Goal: Task Accomplishment & Management: Manage account settings

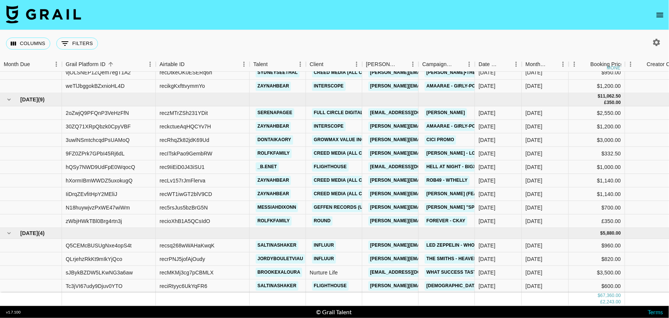
scroll to position [482, 130]
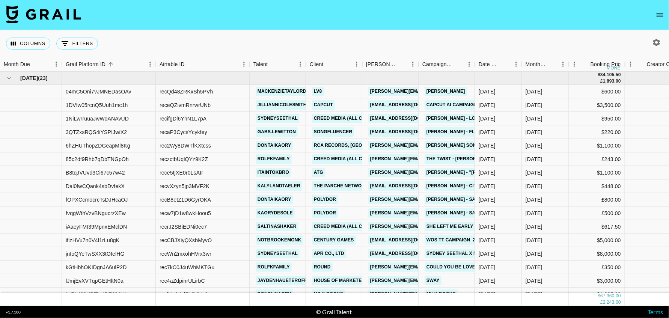
click at [658, 12] on icon "open drawer" at bounding box center [659, 15] width 9 height 9
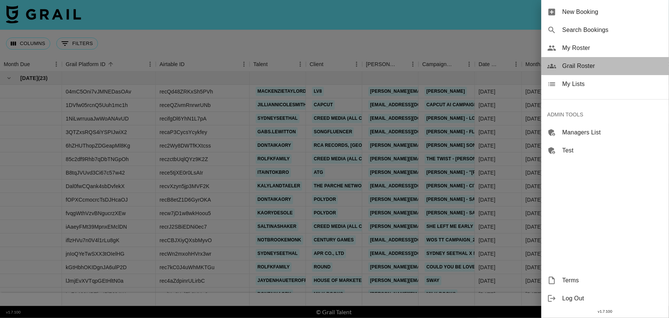
click at [594, 66] on span "Grail Roster" at bounding box center [612, 66] width 101 height 9
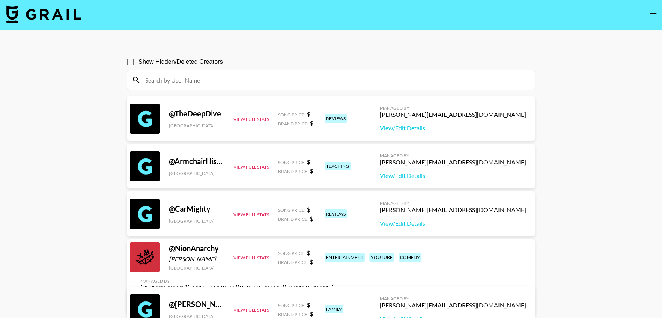
click at [243, 79] on input at bounding box center [336, 80] width 390 height 12
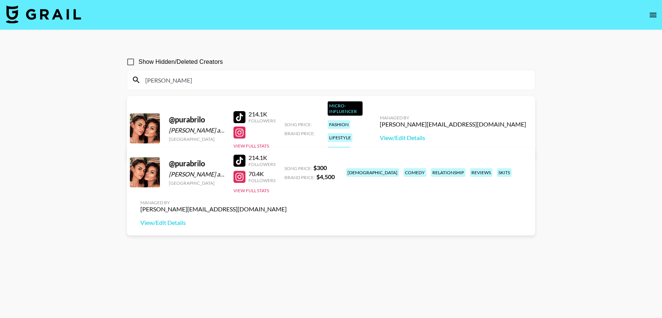
click at [276, 265] on section "Show Hidden/Deleted Creators purab @ purabrilo Brianna and Loriana Reyes United…" at bounding box center [331, 177] width 408 height 258
click at [287, 219] on link "View/Edit Details" at bounding box center [213, 223] width 146 height 8
click at [263, 76] on input "purab" at bounding box center [336, 80] width 390 height 12
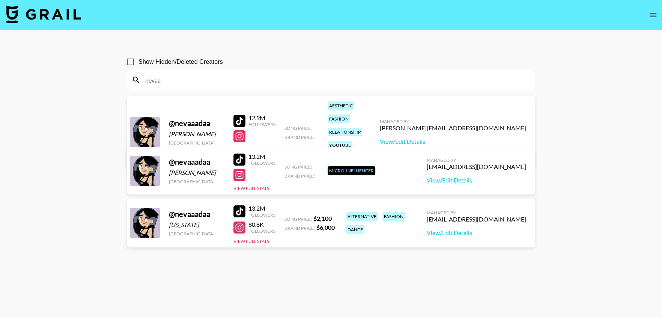
type input "nevaa"
click at [603, 215] on main "Show Hidden/Deleted Creators nevaa @ nevaaadaa Veronika United States 12.9M Fol…" at bounding box center [331, 177] width 662 height 294
click at [508, 81] on input "nevaa" at bounding box center [336, 80] width 390 height 12
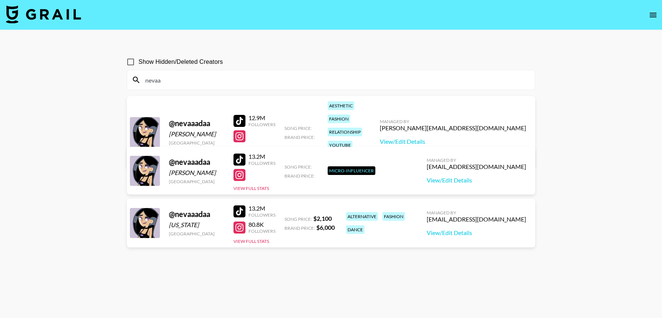
click at [642, 146] on main "Show Hidden/Deleted Creators nevaa @ nevaaadaa Veronika United States 12.9M Fol…" at bounding box center [331, 177] width 662 height 294
click at [497, 138] on link "View/Edit Details" at bounding box center [453, 142] width 146 height 8
click at [254, 147] on button "View Full Stats" at bounding box center [252, 150] width 36 height 6
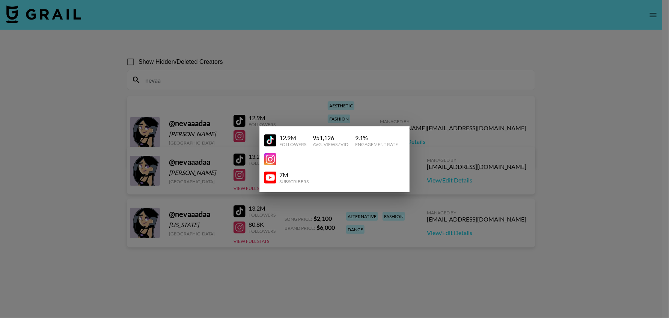
click at [565, 73] on div at bounding box center [334, 159] width 669 height 318
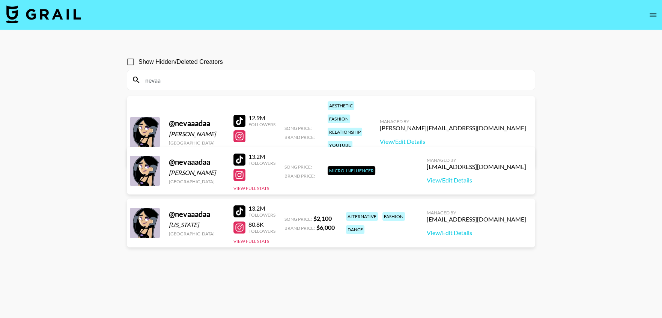
click at [56, 158] on main "Show Hidden/Deleted Creators nevaa @ nevaaadaa Veronika United States 12.9M Fol…" at bounding box center [331, 177] width 662 height 294
click at [213, 83] on input "nevaa" at bounding box center [336, 80] width 390 height 12
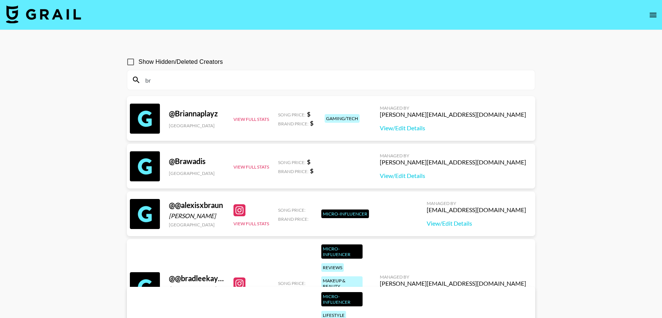
type input "b"
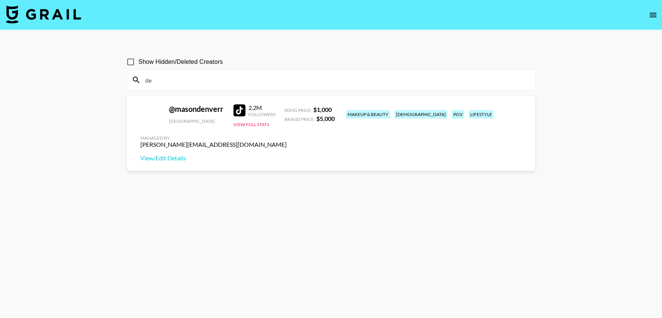
type input "d"
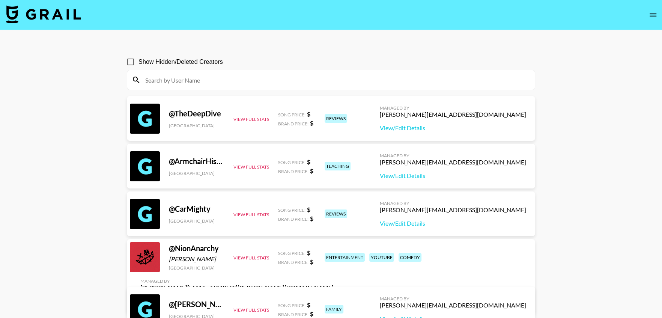
click at [167, 77] on input at bounding box center [336, 80] width 390 height 12
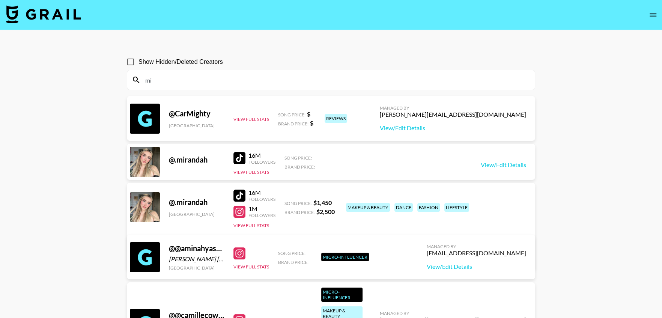
type input "m"
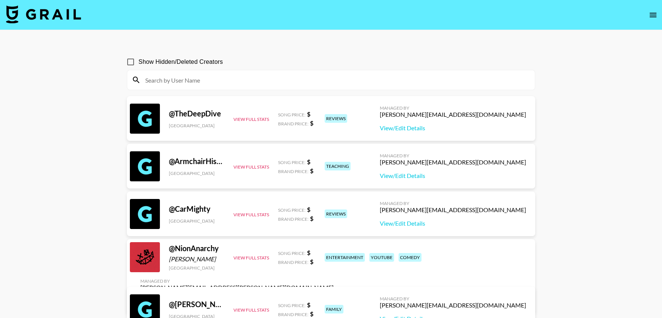
click at [160, 76] on input at bounding box center [336, 80] width 390 height 12
click at [132, 63] on input "Show Hidden/Deleted Creators" at bounding box center [131, 62] width 16 height 16
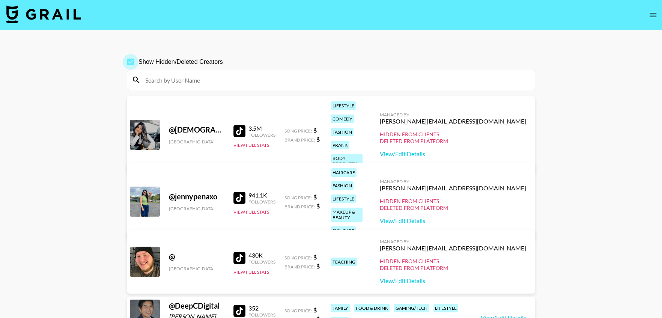
click at [132, 63] on input "Show Hidden/Deleted Creators" at bounding box center [131, 62] width 16 height 16
checkbox input "false"
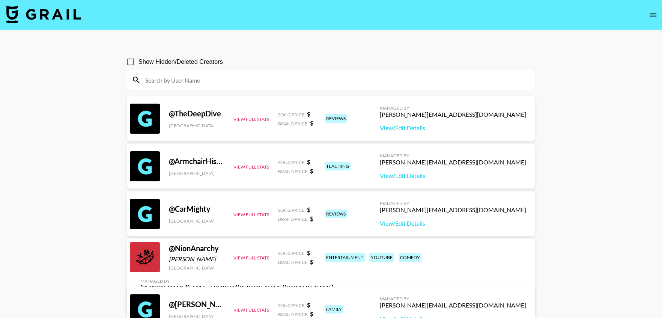
click at [172, 83] on input at bounding box center [336, 80] width 390 height 12
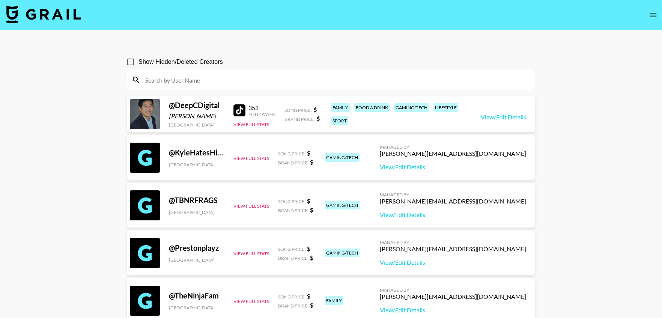
click at [317, 81] on input at bounding box center [336, 80] width 390 height 12
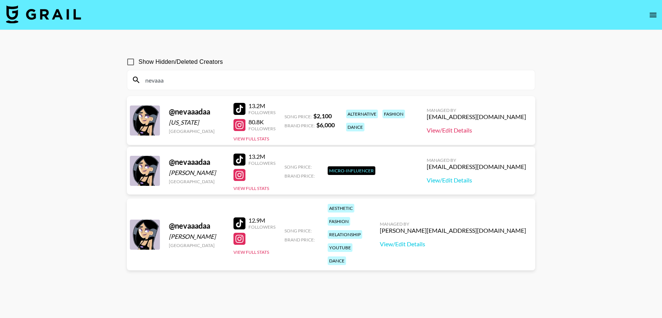
type input "nevaaa"
click at [480, 131] on link "View/Edit Details" at bounding box center [476, 131] width 99 height 8
click at [242, 102] on div "13.2M Followers" at bounding box center [255, 108] width 42 height 13
click at [241, 104] on div at bounding box center [240, 109] width 12 height 12
click at [240, 125] on div at bounding box center [240, 125] width 12 height 12
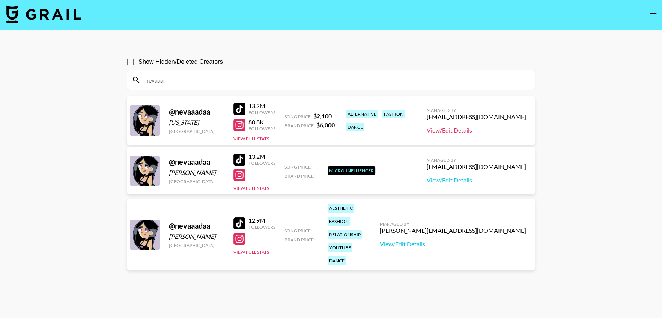
click at [484, 132] on link "View/Edit Details" at bounding box center [476, 131] width 99 height 8
click at [45, 14] on img at bounding box center [43, 14] width 75 height 18
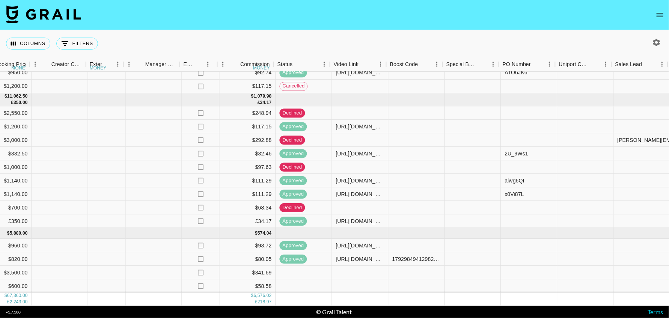
scroll to position [482, 596]
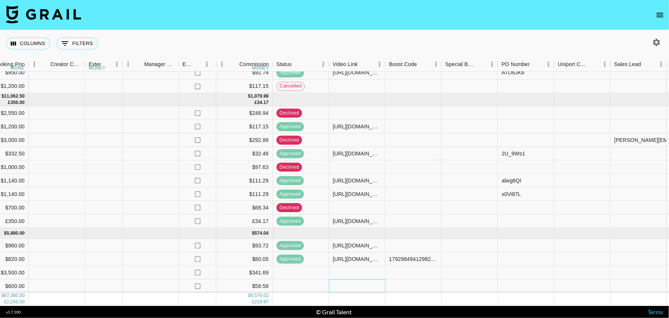
click at [360, 280] on div at bounding box center [357, 287] width 56 height 14
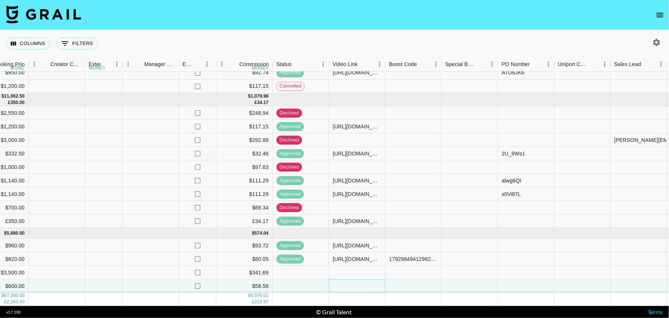
click at [360, 280] on div at bounding box center [357, 287] width 56 height 14
click at [360, 283] on input "text" at bounding box center [357, 286] width 55 height 6
type input "https://www.tiktok.com/@saltinashaker/video/7548177675970514183?_r=1&_t=ZS-8zaj…"
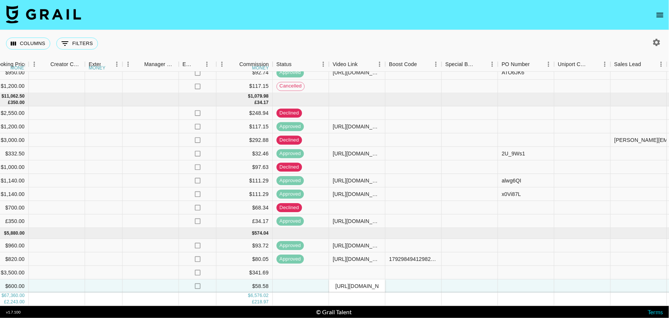
click at [365, 45] on div "Columns 0 Filters + Booking" at bounding box center [334, 43] width 669 height 27
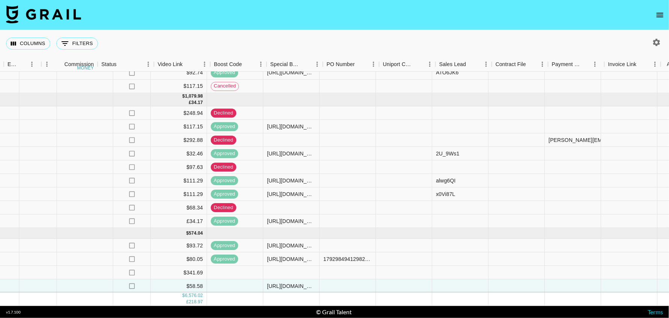
scroll to position [482, 800]
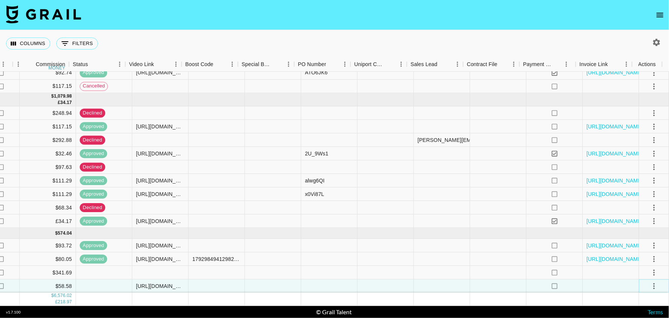
click at [649, 282] on icon "select merge strategy" at bounding box center [653, 286] width 9 height 9
click at [645, 264] on div "Approve" at bounding box center [638, 262] width 23 height 9
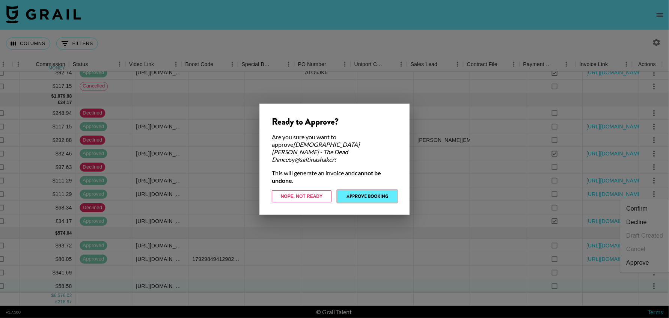
click at [377, 190] on button "Approve Booking" at bounding box center [367, 196] width 60 height 12
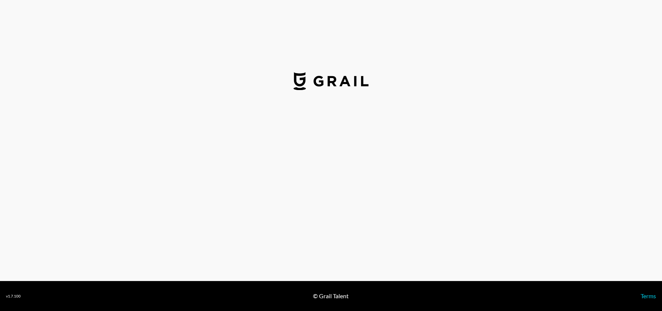
select select "USD"
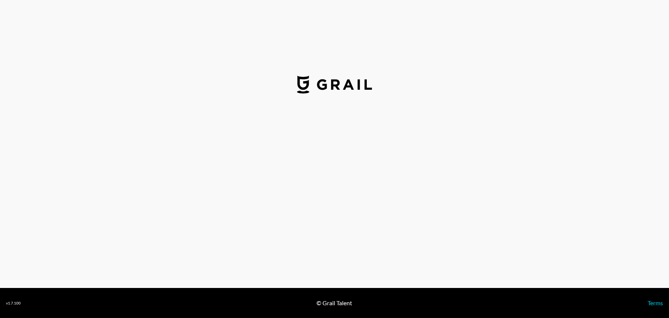
select select "USD"
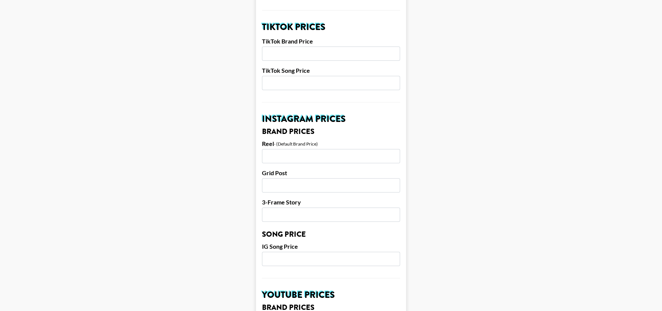
scroll to position [0, 0]
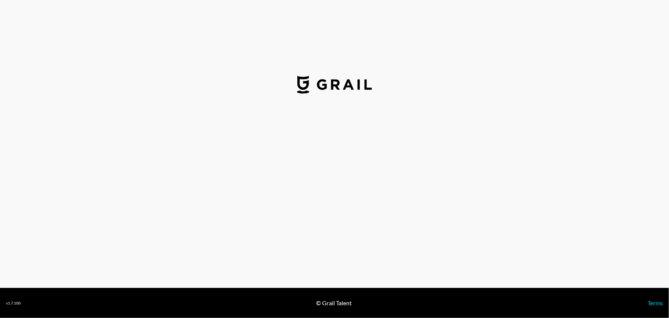
select select "USD"
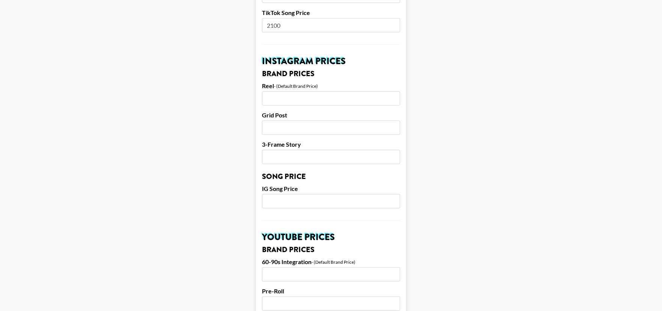
scroll to position [706, 0]
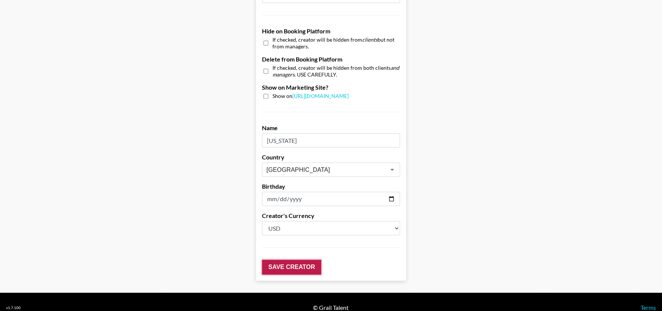
click at [299, 260] on input "Save Creator" at bounding box center [291, 267] width 59 height 15
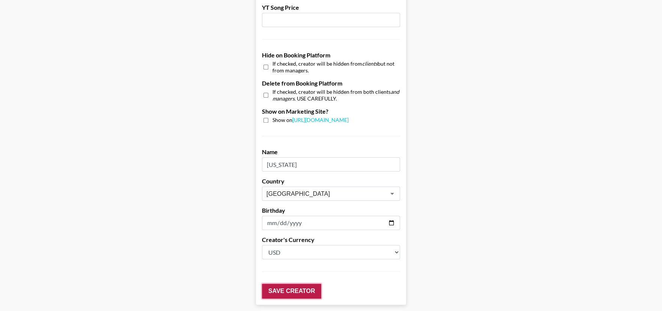
scroll to position [730, 0]
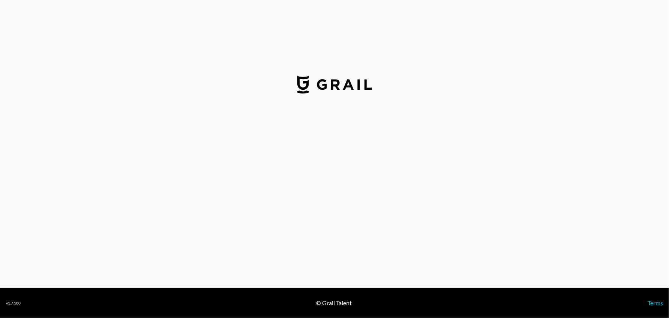
select select "USD"
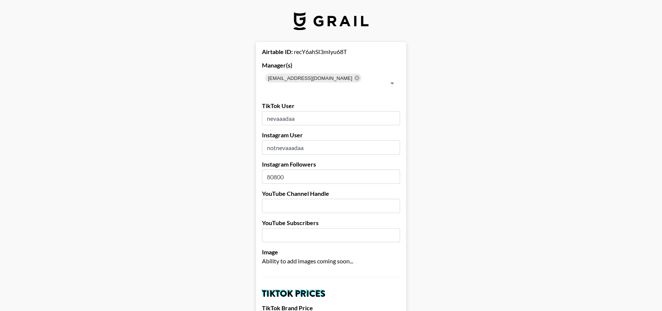
click at [315, 140] on input "notnevaaadaa" at bounding box center [331, 147] width 138 height 14
paste input "text"
type input "nevaaadaa"
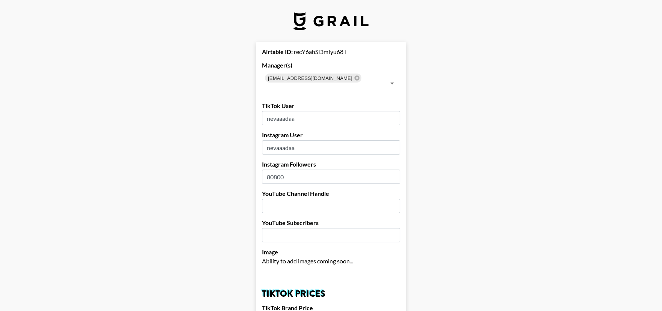
click at [293, 170] on input "80800" at bounding box center [331, 177] width 138 height 14
type input "2900000"
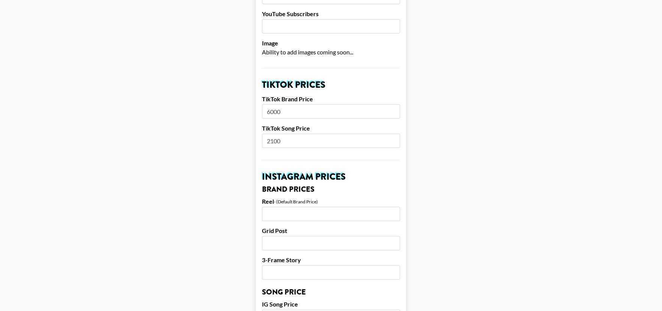
scroll to position [237, 0]
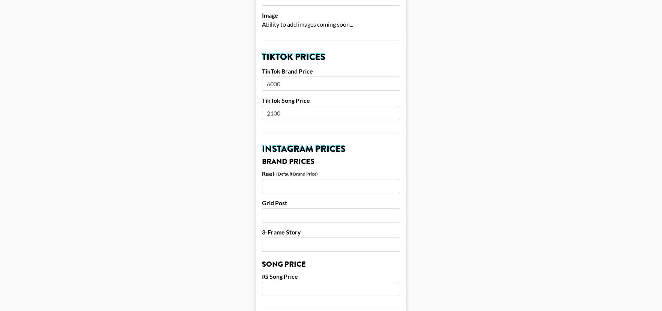
click at [301, 77] on input "6000" at bounding box center [331, 84] width 138 height 14
type input "10000"
click at [337, 125] on form "Airtable ID: recY6ahSI3mIyu68T Manager(s) denver@grail-talent.com ​ TikTok User…" at bounding box center [331, 277] width 150 height 945
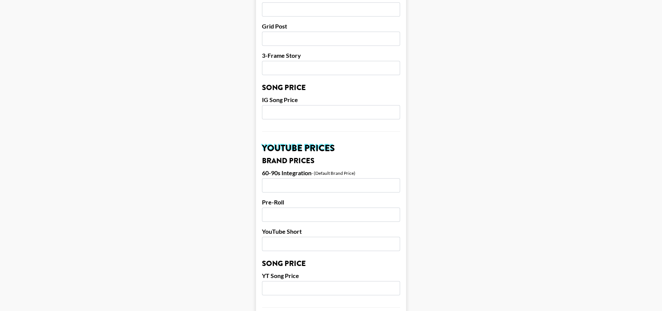
scroll to position [414, 0]
click at [306, 178] on input "number" at bounding box center [331, 185] width 138 height 14
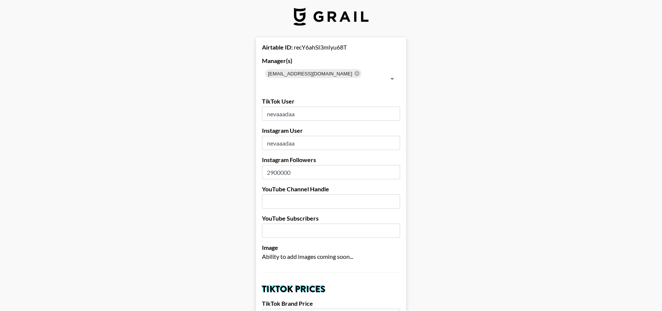
scroll to position [0, 0]
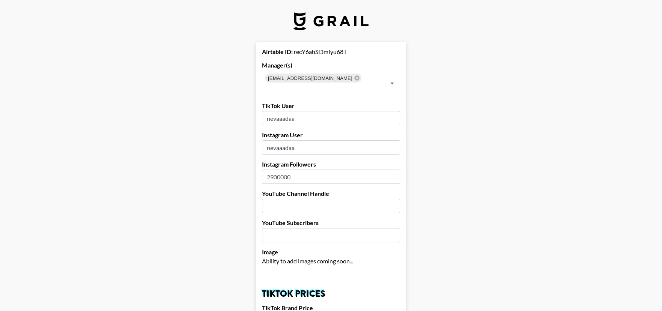
click at [295, 199] on input "text" at bounding box center [331, 206] width 138 height 14
paste input "https://www.youtube.com/@nevaaada"
drag, startPoint x: 340, startPoint y: 197, endPoint x: 243, endPoint y: 194, distance: 97.3
click at [316, 229] on input "number" at bounding box center [331, 235] width 138 height 14
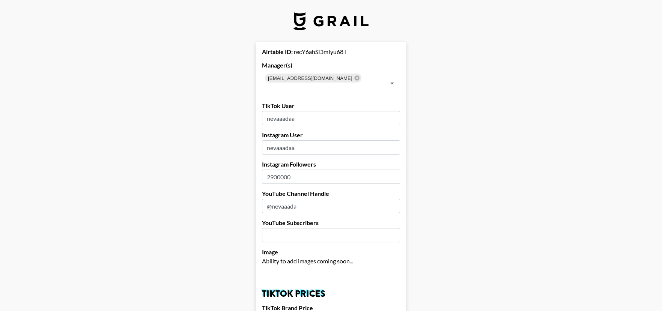
click at [274, 199] on input "@nevaaada" at bounding box center [331, 206] width 138 height 14
type input "nevaaada"
click at [315, 228] on input "number" at bounding box center [331, 235] width 138 height 14
click at [302, 228] on input "number" at bounding box center [331, 235] width 138 height 14
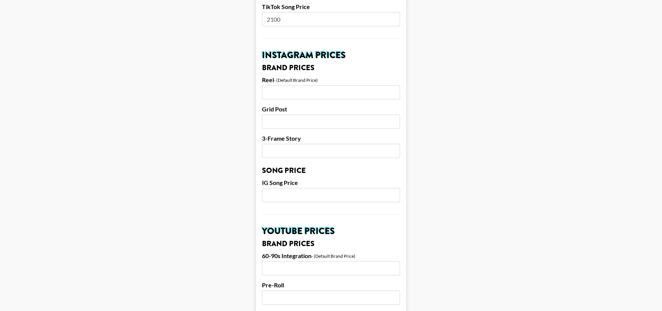
scroll to position [334, 0]
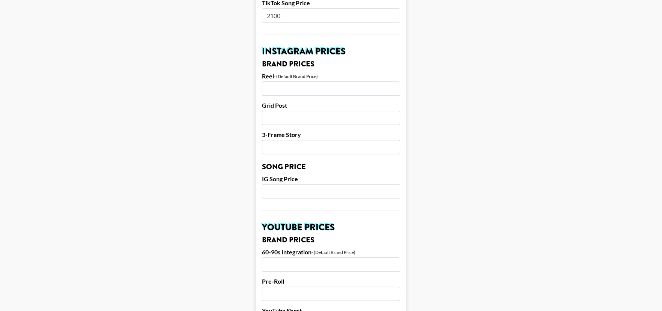
type input "7940000"
click at [280, 81] on input "number" at bounding box center [331, 88] width 138 height 14
type input "12000"
click at [282, 111] on input "number" at bounding box center [331, 118] width 138 height 14
click at [308, 184] on input "number" at bounding box center [331, 191] width 138 height 14
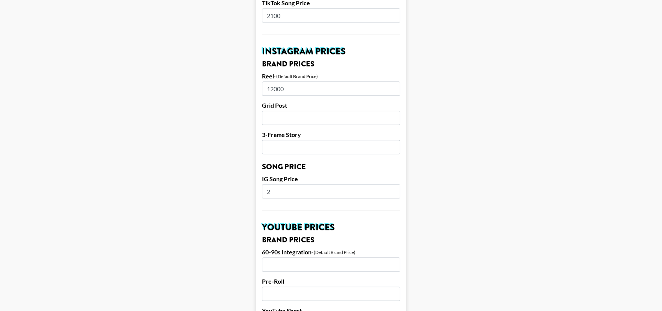
click at [290, 184] on input "2" at bounding box center [331, 191] width 138 height 14
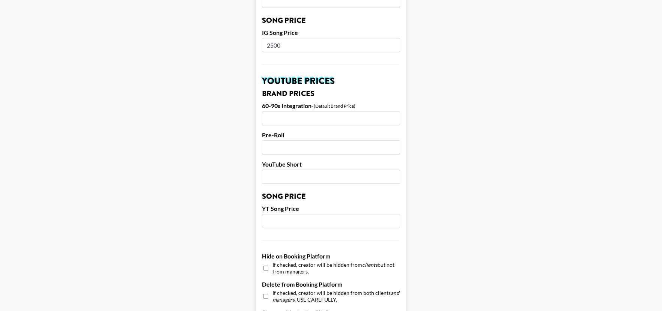
scroll to position [481, 0]
type input "2500"
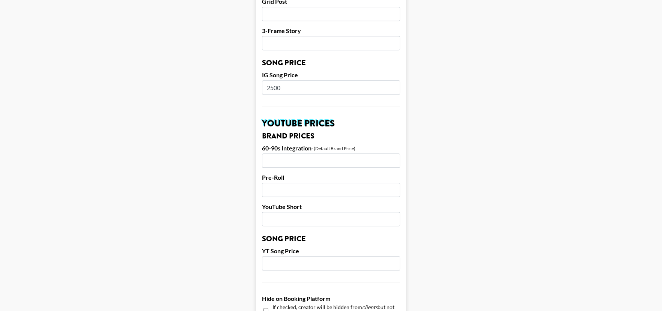
scroll to position [706, 0]
